Goal: Task Accomplishment & Management: Complete application form

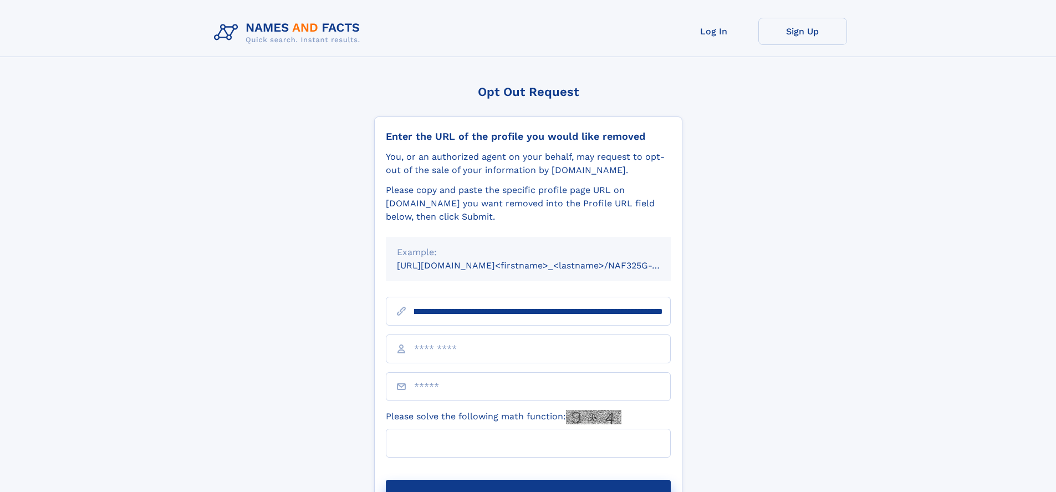
scroll to position [0, 130]
type input "**********"
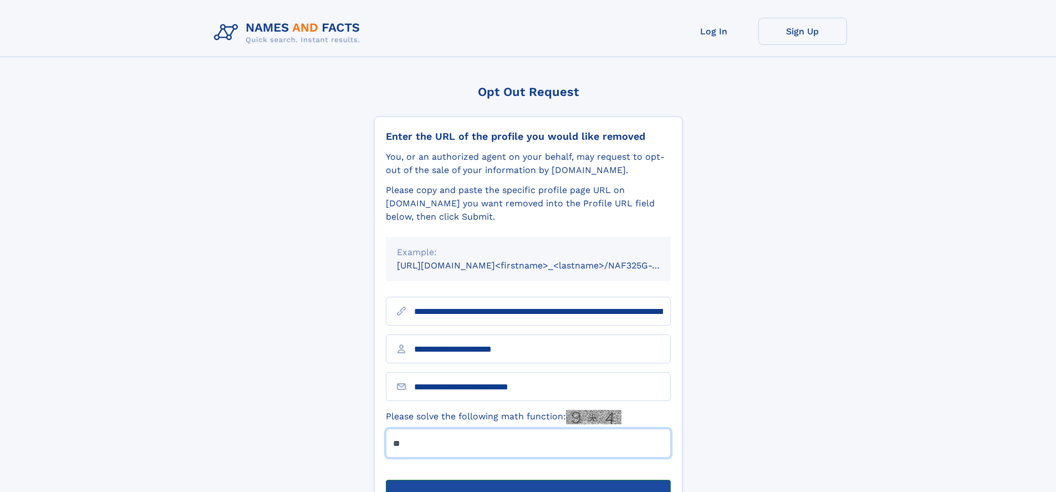
type input "**"
click at [528, 479] on button "Submit Opt Out Request" at bounding box center [528, 496] width 285 height 35
